Goal: Transaction & Acquisition: Purchase product/service

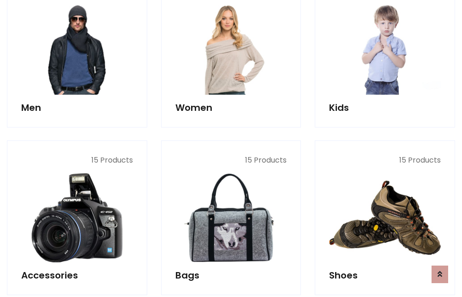
scroll to position [669, 0]
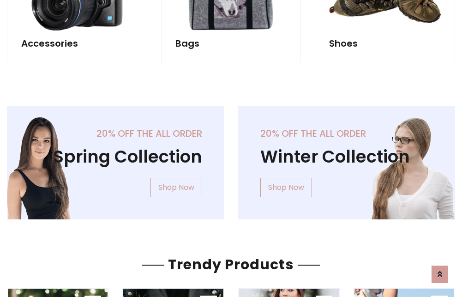
click at [231, 159] on div "20% off the all order Winter Collection Shop Now" at bounding box center [346, 170] width 231 height 128
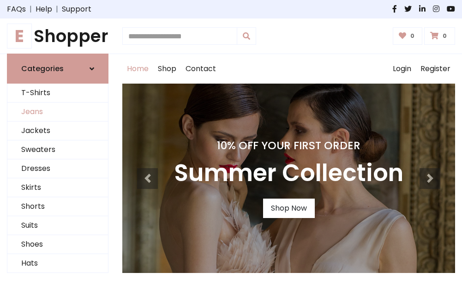
click at [58, 112] on link "Jeans" at bounding box center [57, 111] width 101 height 19
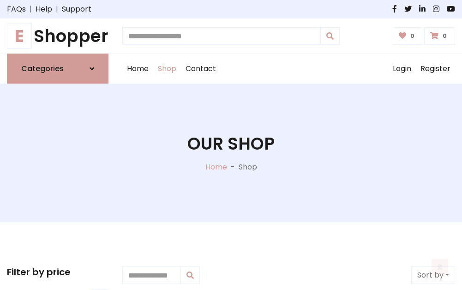
scroll to position [291, 0]
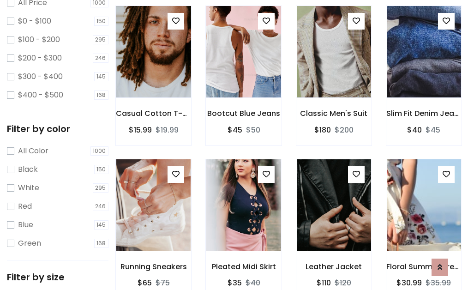
click at [153, 72] on img at bounding box center [153, 51] width 89 height 221
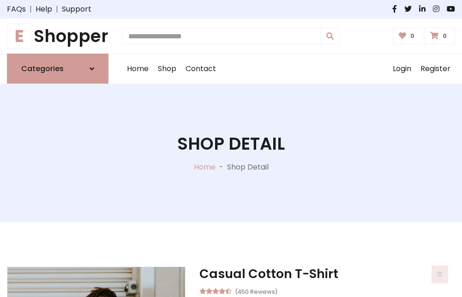
scroll to position [99, 0]
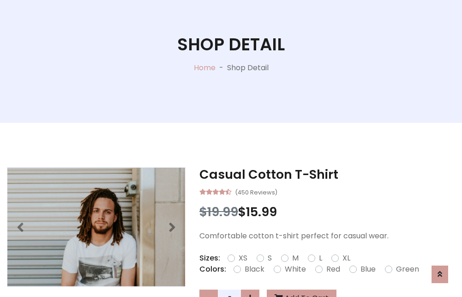
click at [332, 269] on label "Red" at bounding box center [333, 268] width 14 height 11
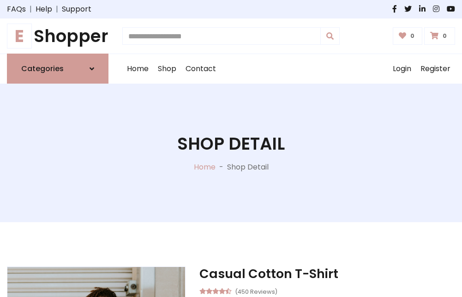
scroll to position [99, 0]
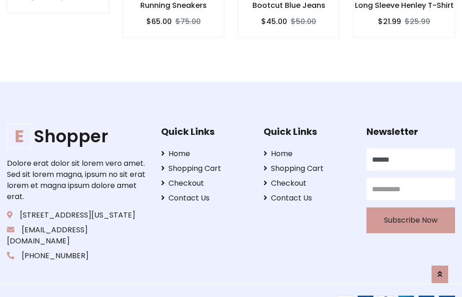
type input "******"
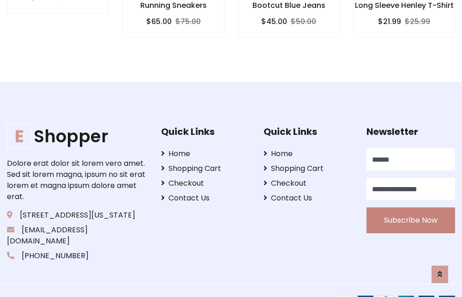
type input "**********"
click at [410, 209] on button "Subscribe Now" at bounding box center [410, 220] width 89 height 26
